Goal: Task Accomplishment & Management: Use online tool/utility

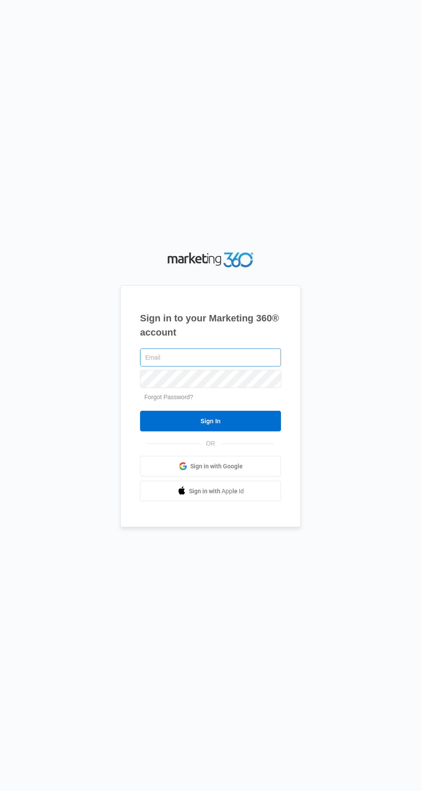
click at [148, 367] on input "text" at bounding box center [210, 358] width 141 height 18
type input "[EMAIL_ADDRESS][DOMAIN_NAME]"
click at [140, 411] on input "Sign In" at bounding box center [210, 421] width 141 height 21
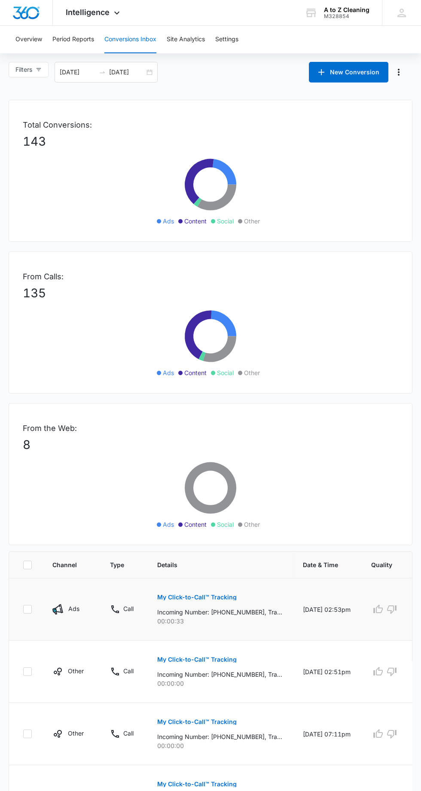
click at [223, 597] on p "My Click-to-Call™ Tracking" at bounding box center [197, 597] width 80 height 6
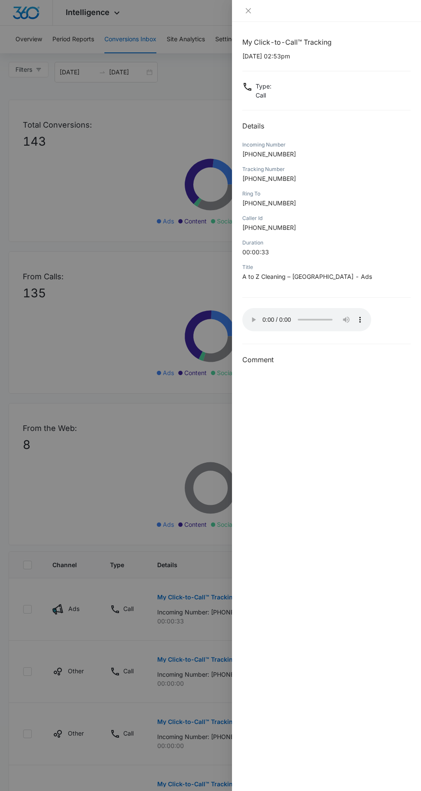
click at [256, 9] on div at bounding box center [326, 11] width 168 height 8
click at [248, 10] on icon "close" at bounding box center [248, 10] width 5 height 5
